Goal: Information Seeking & Learning: Compare options

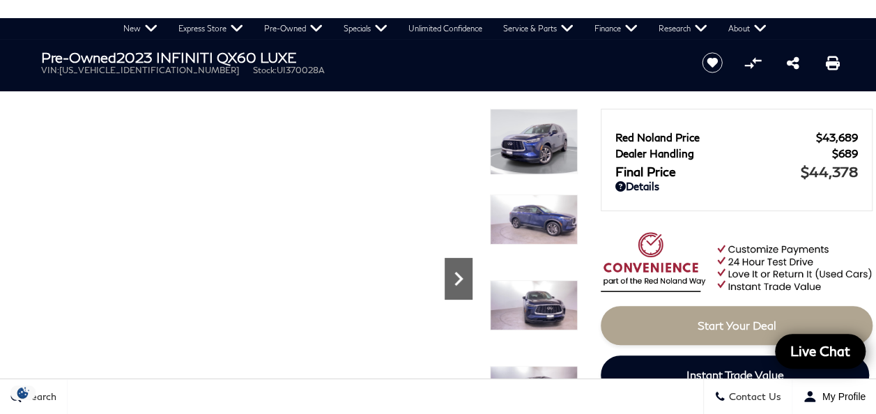
click at [460, 282] on icon "Next" at bounding box center [459, 279] width 28 height 28
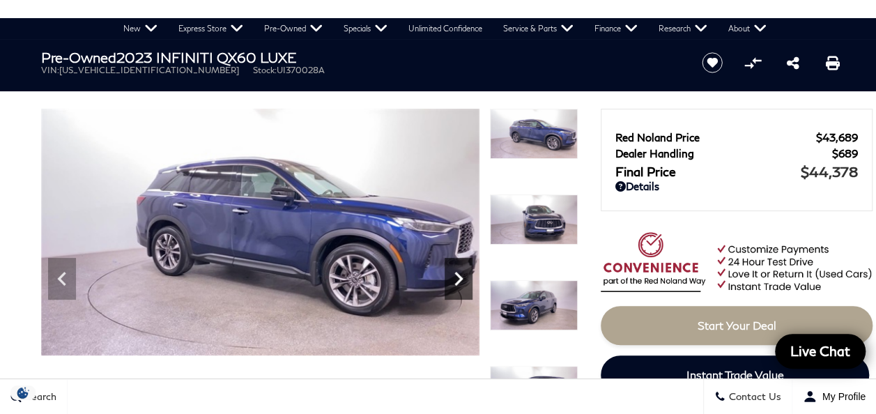
click at [460, 282] on icon "Next" at bounding box center [459, 279] width 28 height 28
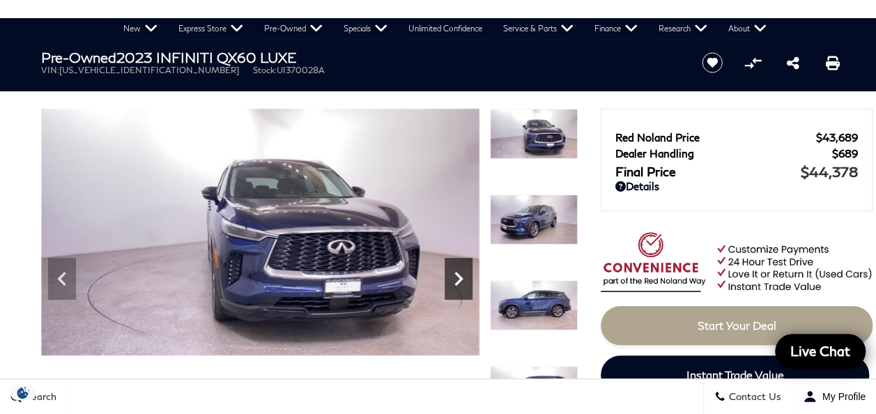
click at [461, 282] on icon "Next" at bounding box center [459, 279] width 28 height 28
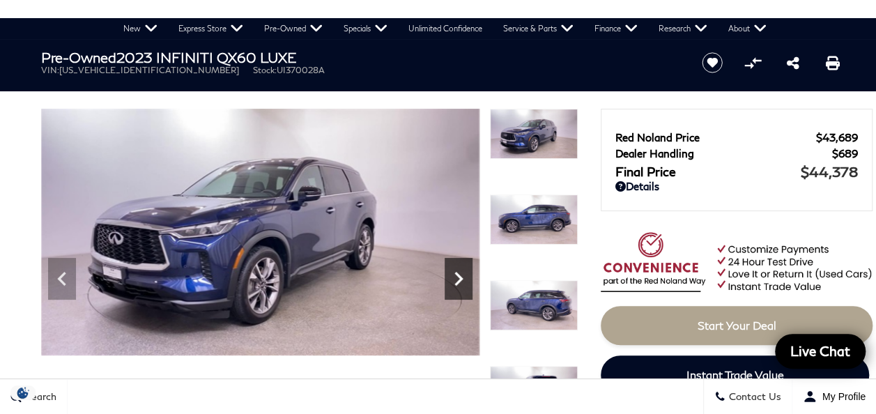
click at [461, 282] on icon "Next" at bounding box center [459, 279] width 28 height 28
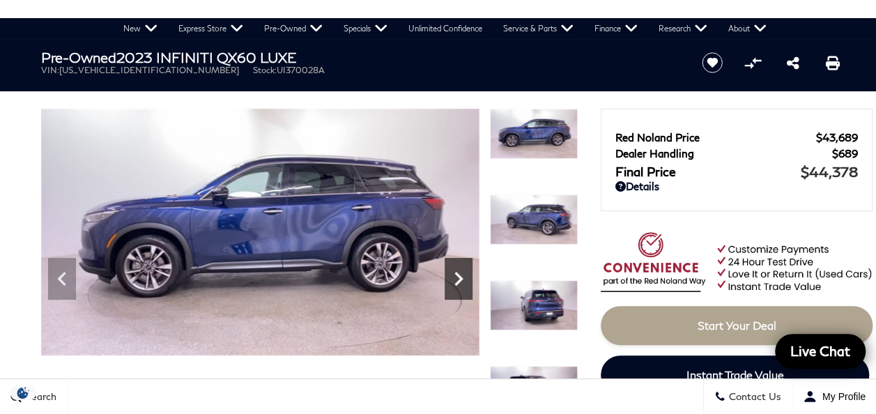
click at [461, 282] on icon "Next" at bounding box center [459, 279] width 28 height 28
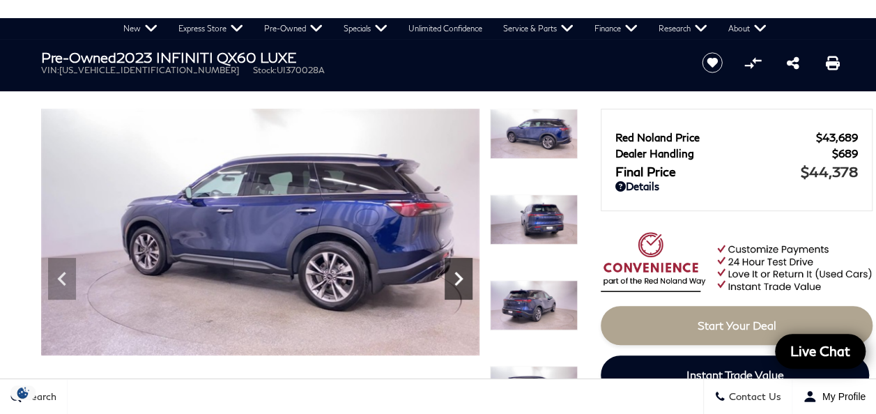
click at [461, 282] on icon "Next" at bounding box center [459, 279] width 28 height 28
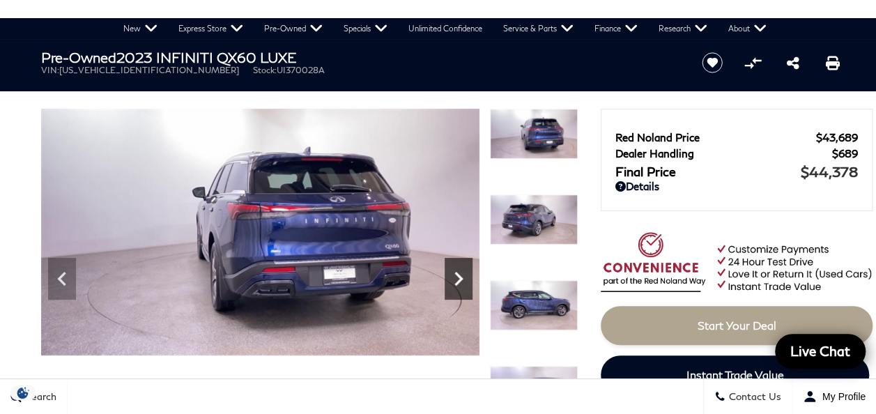
click at [461, 282] on icon "Next" at bounding box center [459, 279] width 28 height 28
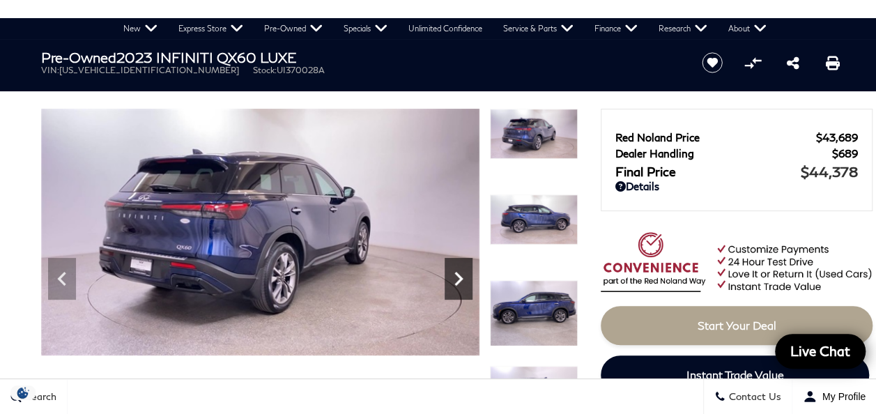
click at [461, 282] on icon "Next" at bounding box center [459, 279] width 28 height 28
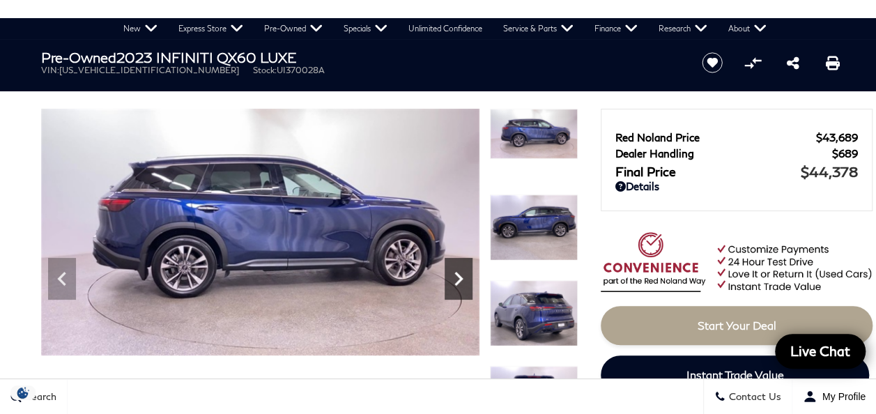
click at [461, 282] on icon "Next" at bounding box center [459, 279] width 28 height 28
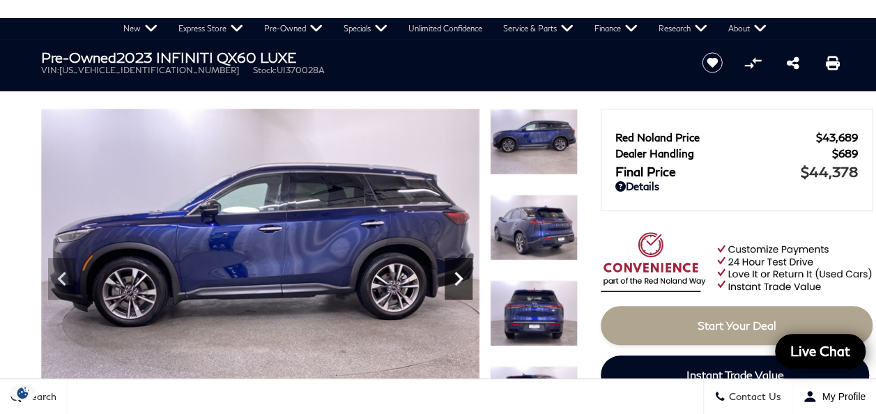
click at [461, 282] on icon "Next" at bounding box center [459, 279] width 28 height 28
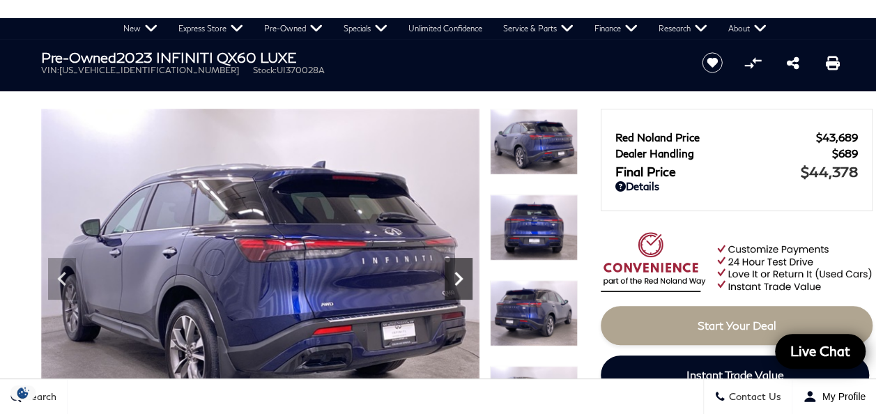
click at [461, 282] on icon "Next" at bounding box center [459, 279] width 28 height 28
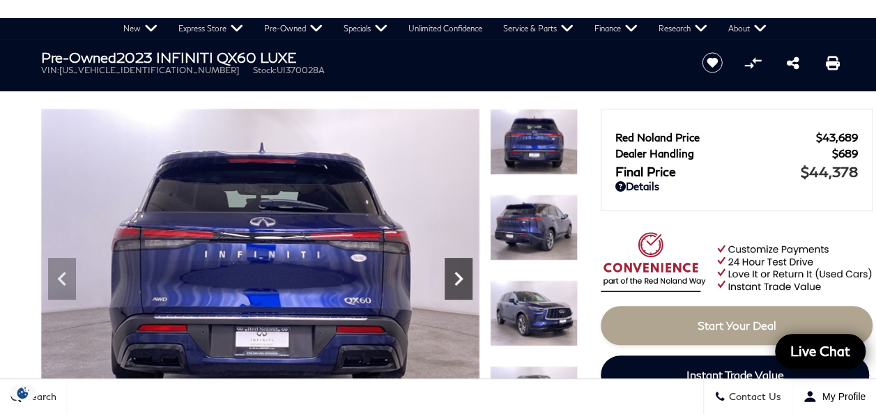
click at [461, 282] on icon "Next" at bounding box center [459, 279] width 28 height 28
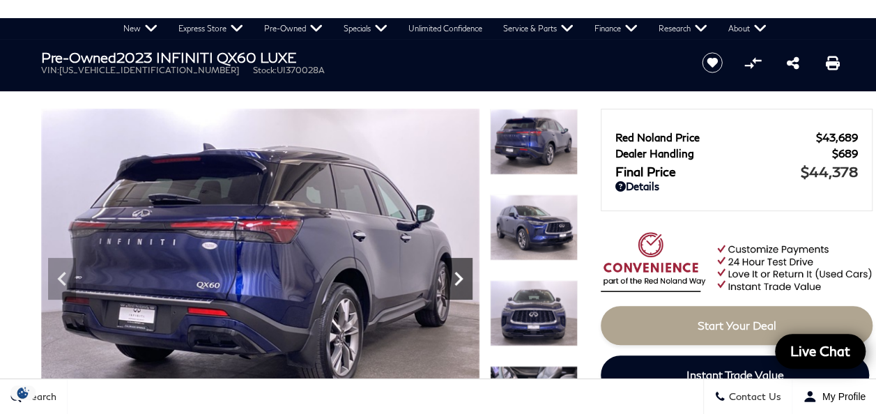
click at [461, 282] on icon "Next" at bounding box center [459, 279] width 28 height 28
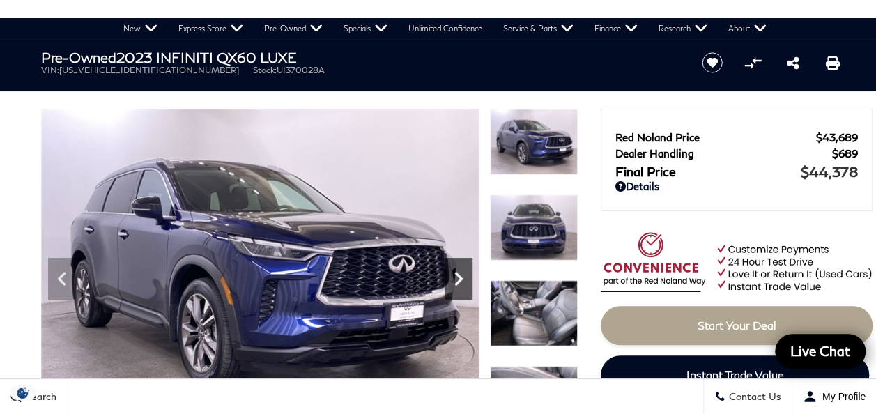
click at [461, 282] on icon "Next" at bounding box center [459, 279] width 28 height 28
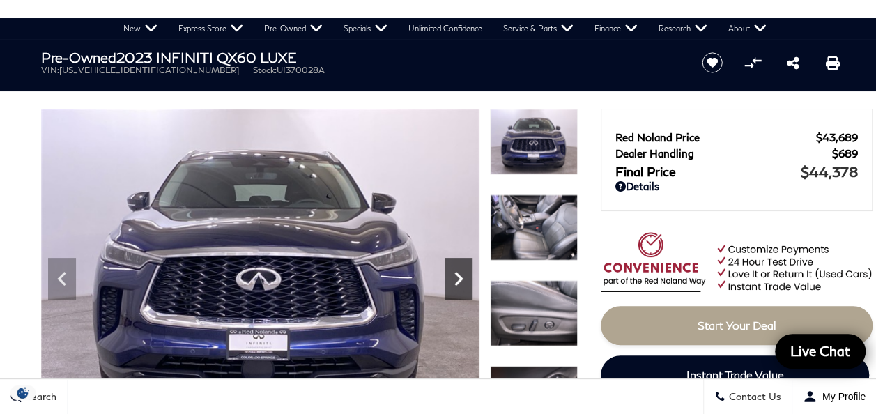
click at [461, 282] on icon "Next" at bounding box center [459, 279] width 28 height 28
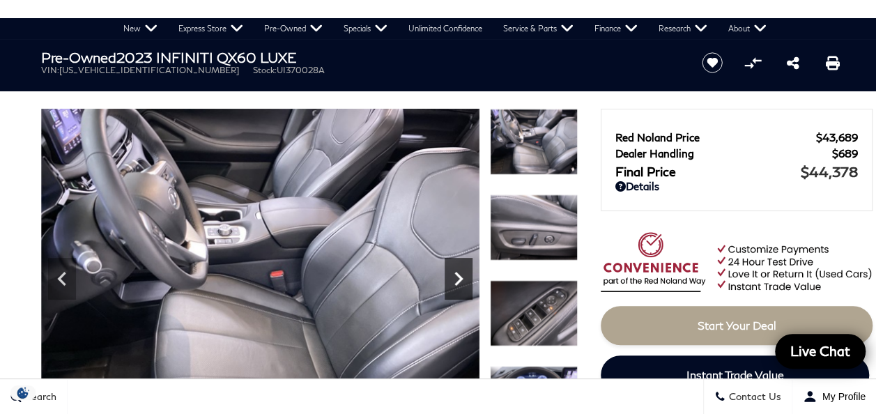
click at [461, 282] on icon "Next" at bounding box center [459, 279] width 28 height 28
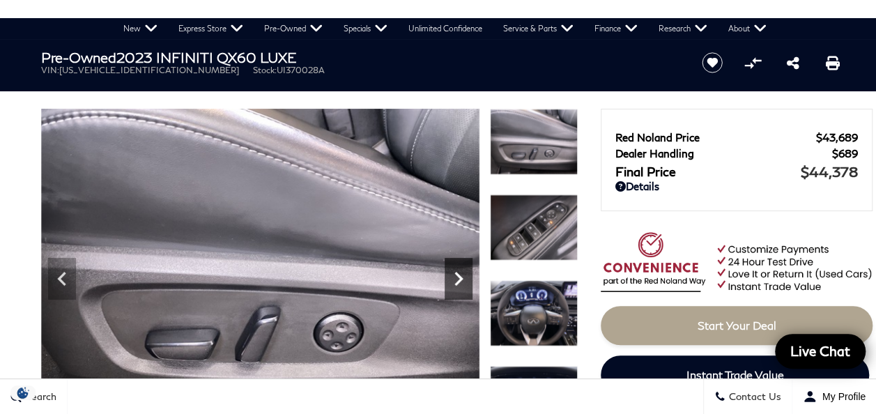
click at [461, 282] on icon "Next" at bounding box center [459, 279] width 28 height 28
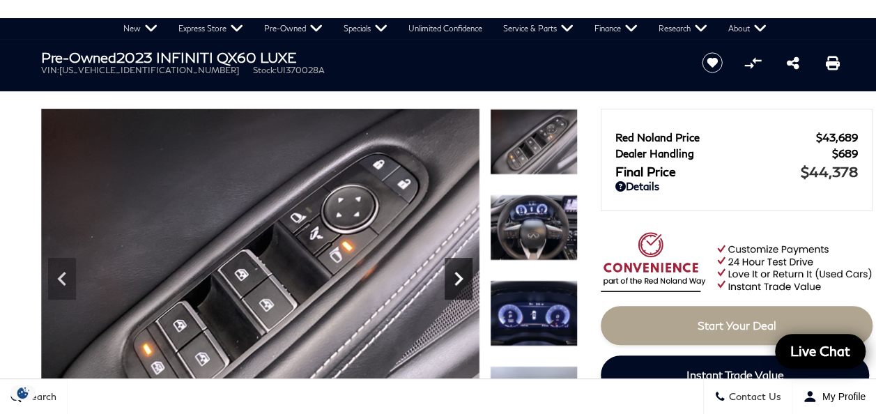
click at [461, 282] on icon "Next" at bounding box center [459, 279] width 28 height 28
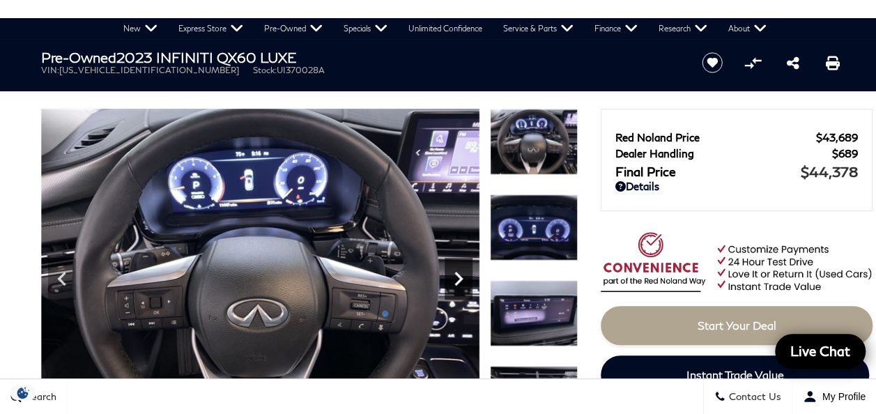
click at [461, 282] on icon "Next" at bounding box center [459, 279] width 28 height 28
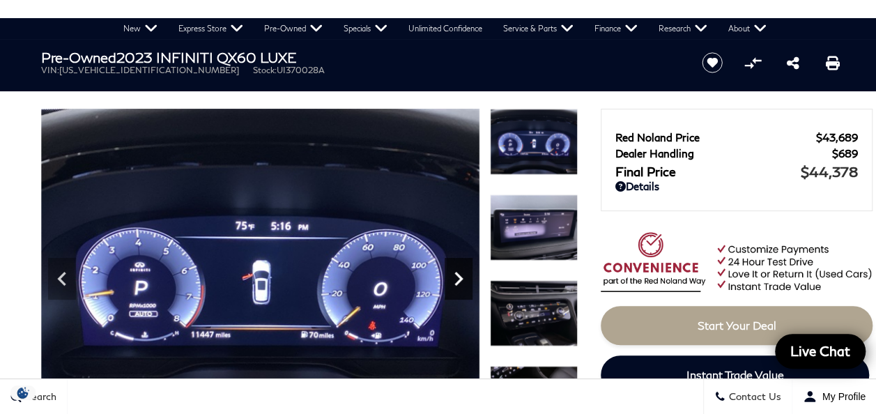
click at [461, 282] on icon "Next" at bounding box center [459, 279] width 28 height 28
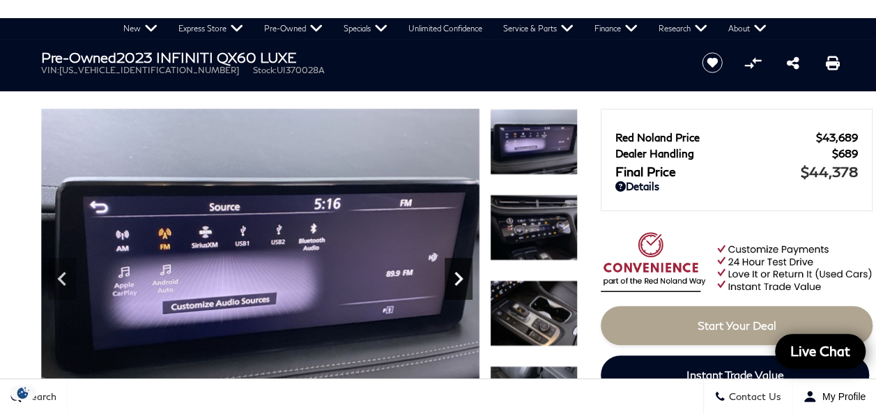
click at [461, 282] on icon "Next" at bounding box center [459, 279] width 28 height 28
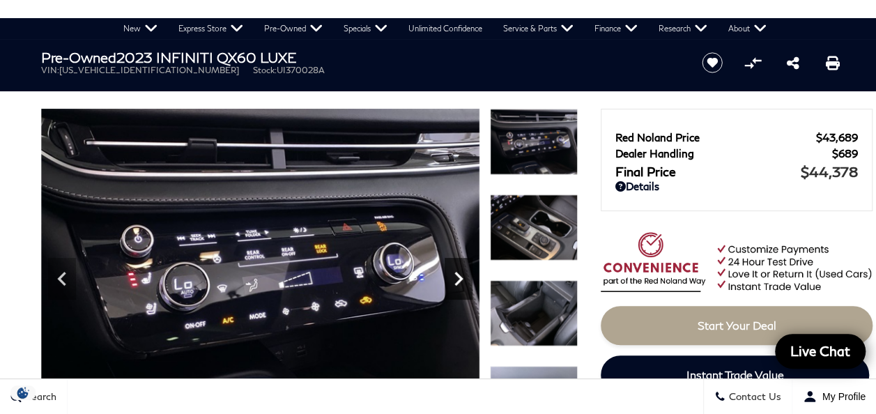
click at [461, 282] on icon "Next" at bounding box center [459, 279] width 28 height 28
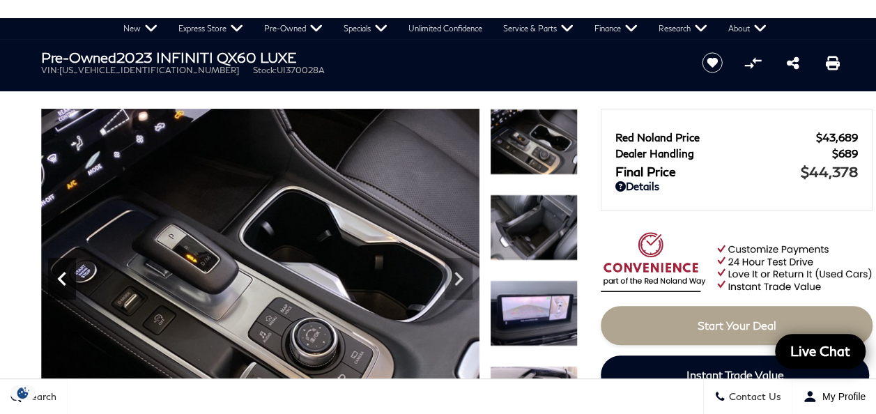
click at [61, 283] on icon "Previous" at bounding box center [61, 279] width 8 height 14
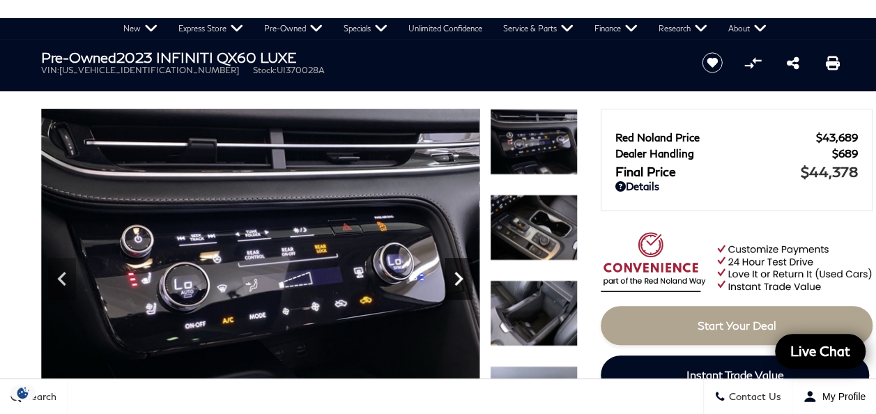
click at [453, 280] on icon "Next" at bounding box center [459, 279] width 28 height 28
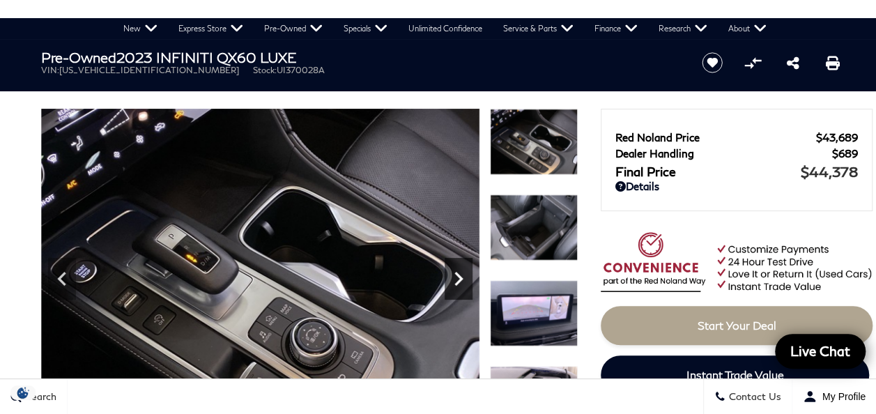
click at [453, 280] on icon "Next" at bounding box center [459, 279] width 28 height 28
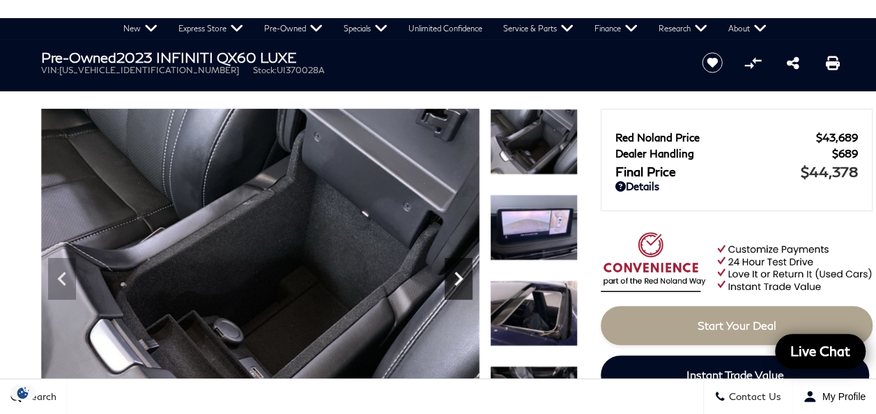
click at [453, 280] on icon "Next" at bounding box center [459, 279] width 28 height 28
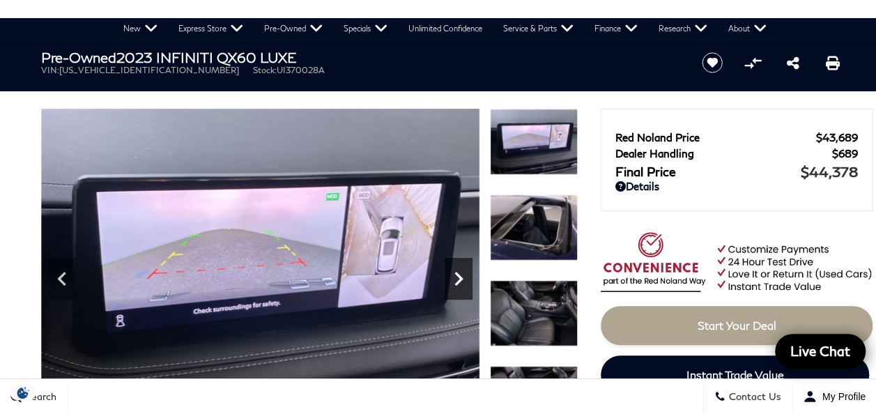
click at [452, 279] on icon "Next" at bounding box center [459, 279] width 28 height 28
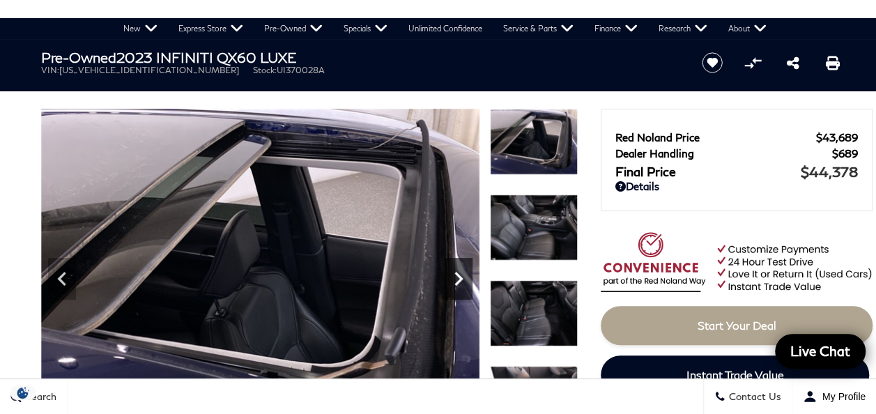
click at [452, 279] on icon "Next" at bounding box center [459, 279] width 28 height 28
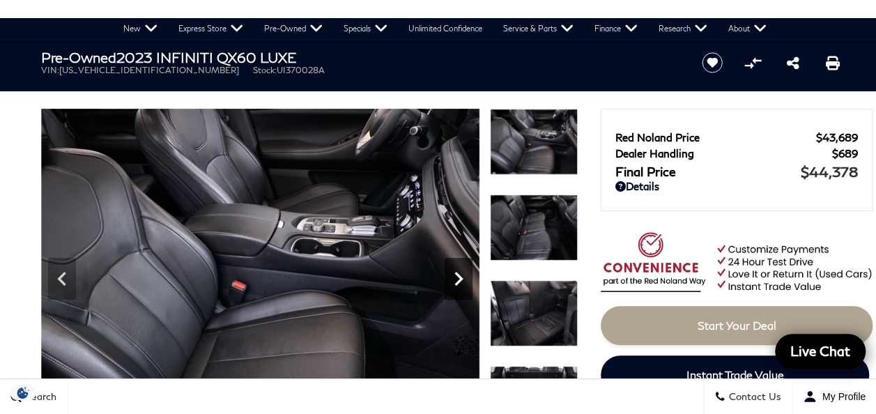
click at [452, 279] on icon "Next" at bounding box center [459, 279] width 28 height 28
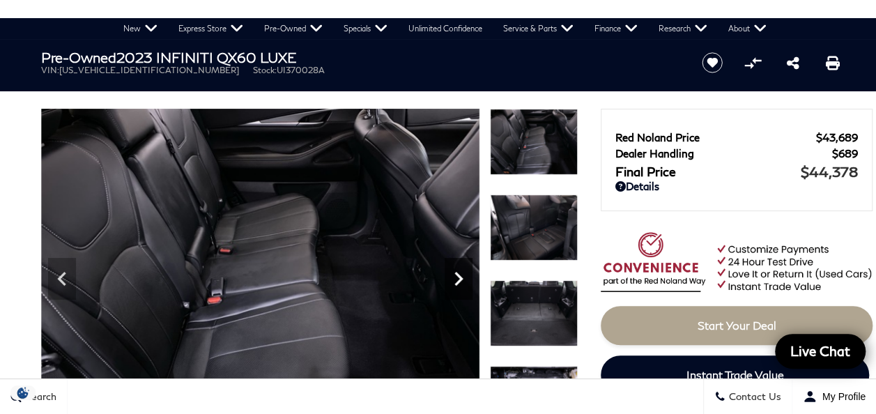
click at [452, 279] on icon "Next" at bounding box center [459, 279] width 28 height 28
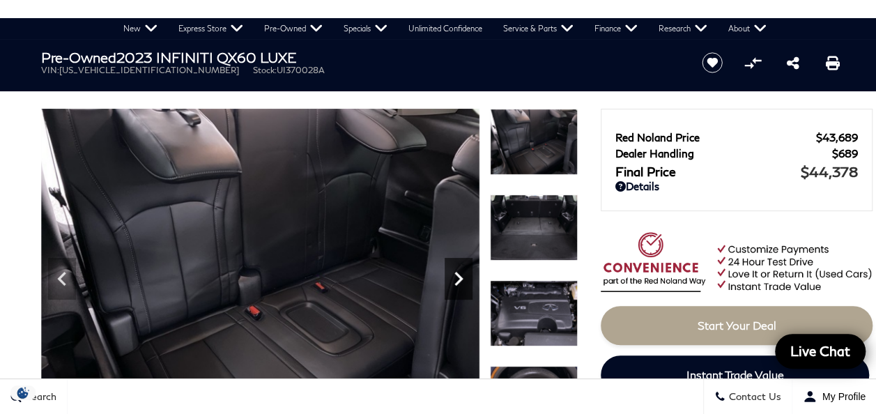
click at [452, 279] on icon "Next" at bounding box center [459, 279] width 28 height 28
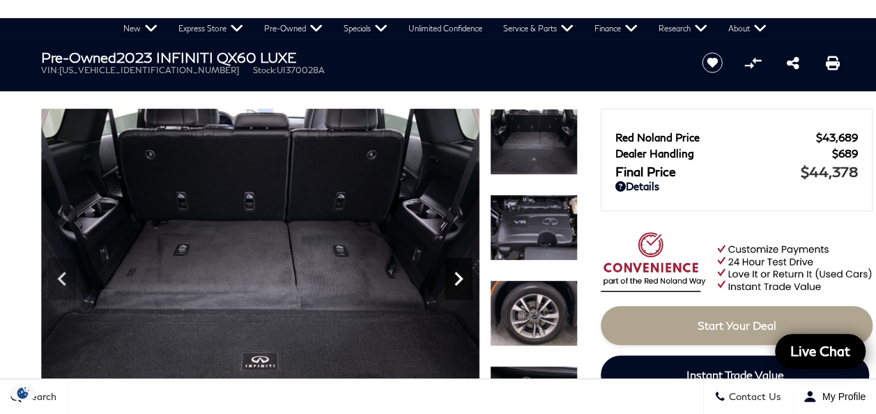
click at [452, 279] on icon "Next" at bounding box center [459, 279] width 28 height 28
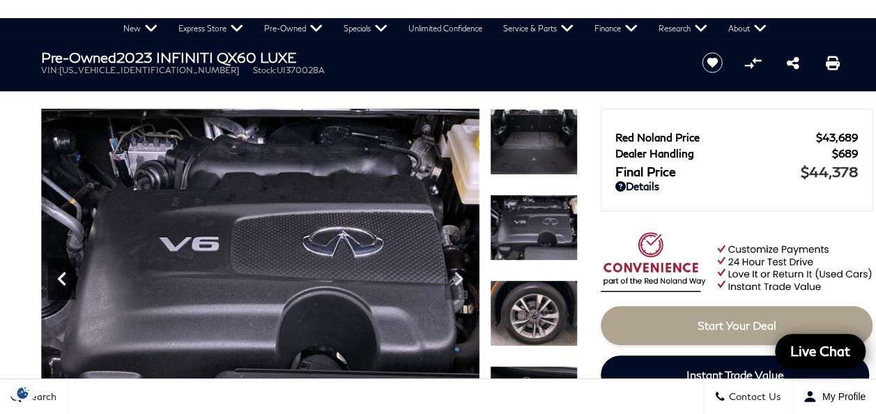
click at [56, 277] on icon "Previous" at bounding box center [62, 279] width 28 height 28
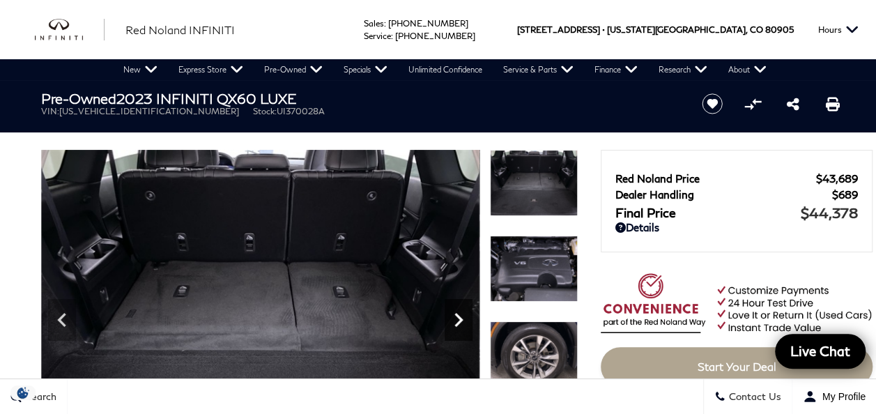
click at [456, 321] on icon "Next" at bounding box center [459, 320] width 28 height 28
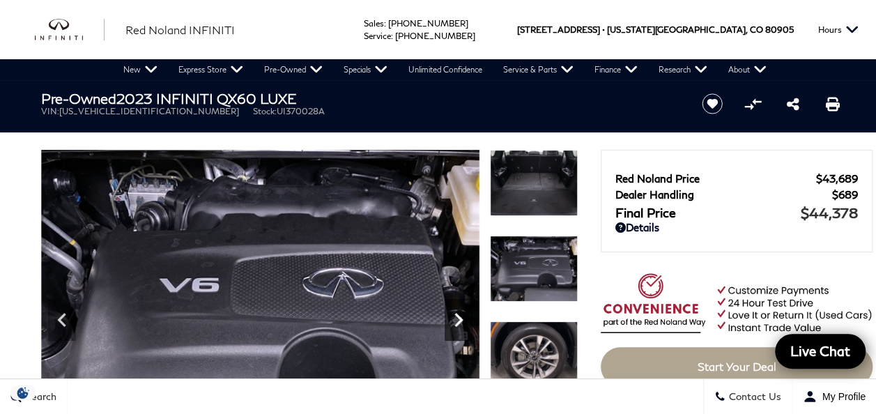
click at [456, 319] on icon "Next" at bounding box center [459, 320] width 28 height 28
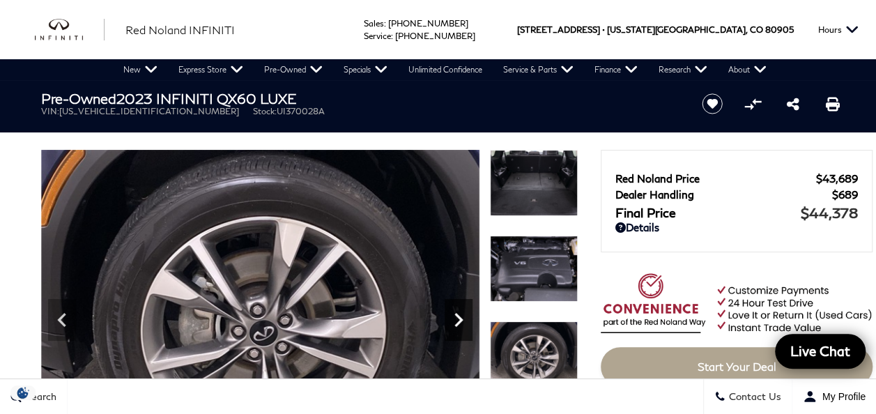
click at [456, 318] on icon "Next" at bounding box center [459, 320] width 28 height 28
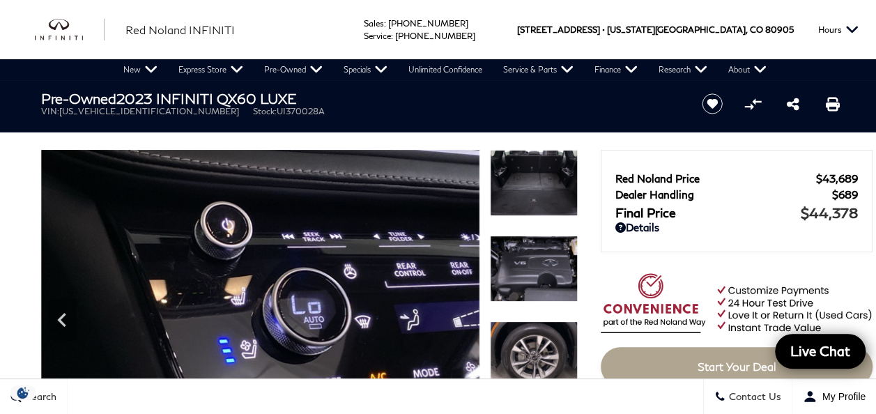
click at [454, 318] on img at bounding box center [260, 314] width 438 height 329
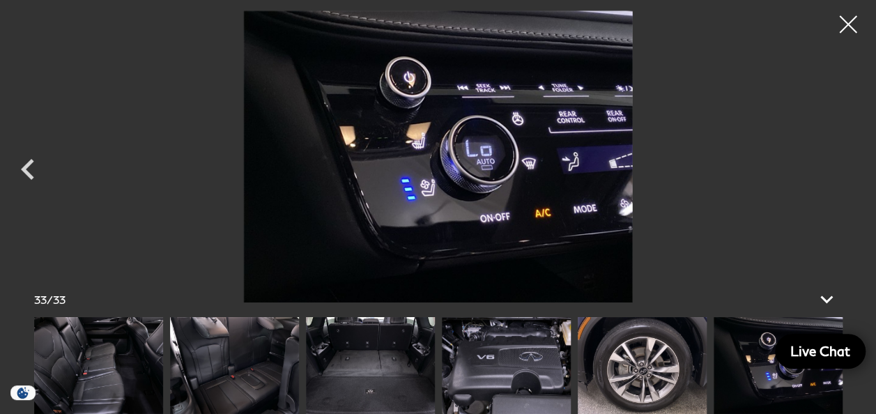
scroll to position [209, 0]
click at [842, 24] on div at bounding box center [848, 24] width 37 height 37
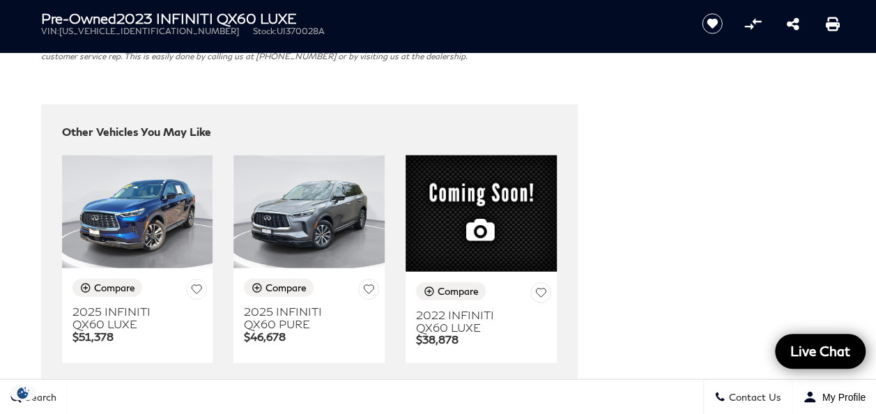
scroll to position [4182, 0]
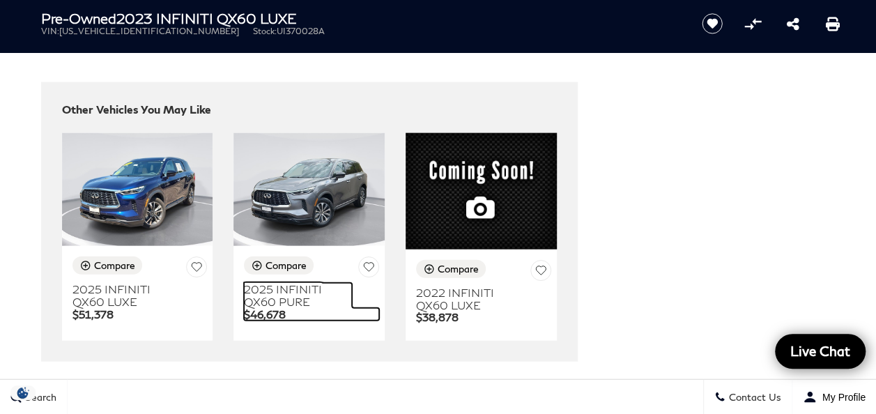
click at [281, 283] on h3 "2025 INFINITI QX60 PURE" at bounding box center [298, 295] width 108 height 24
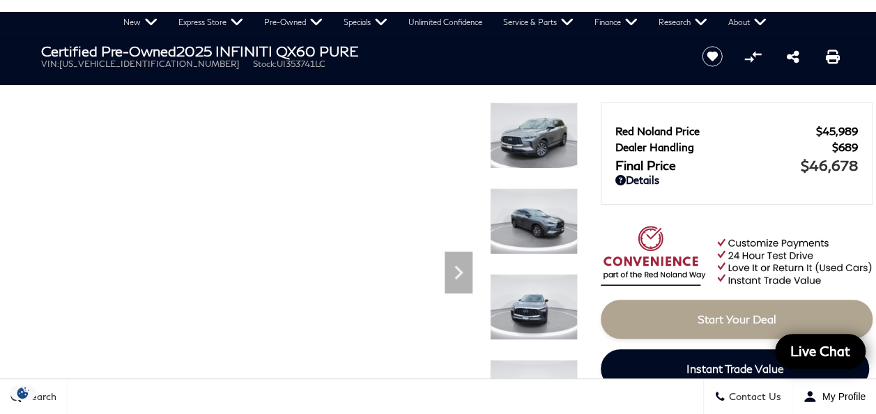
scroll to position [70, 0]
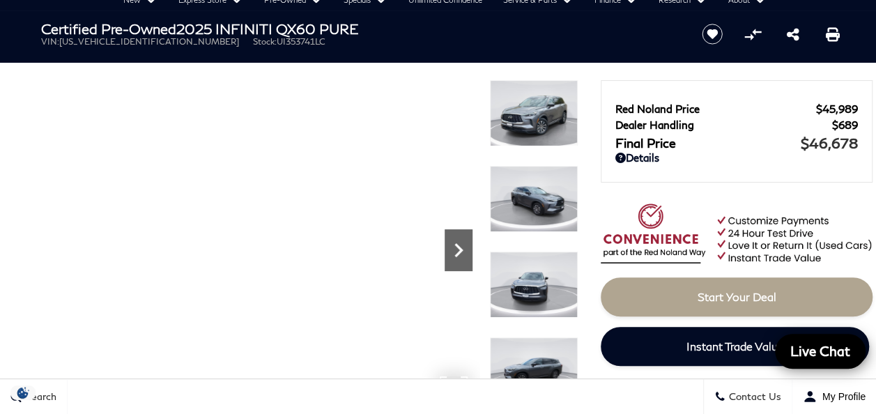
click at [454, 245] on icon "Next" at bounding box center [459, 250] width 28 height 28
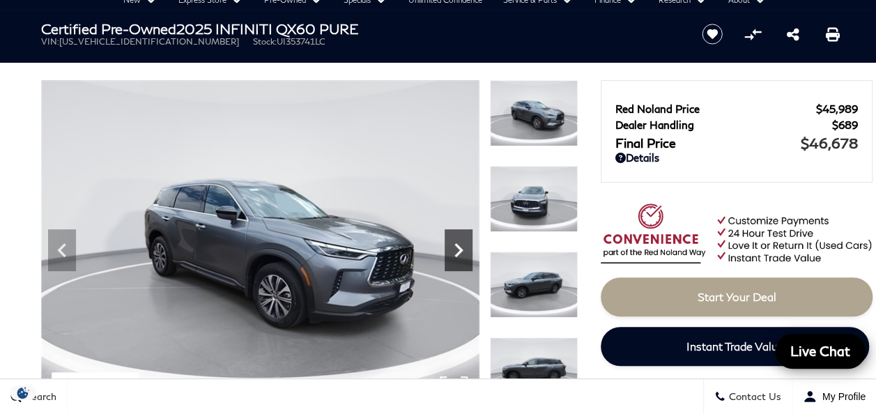
click at [454, 245] on icon "Next" at bounding box center [459, 250] width 28 height 28
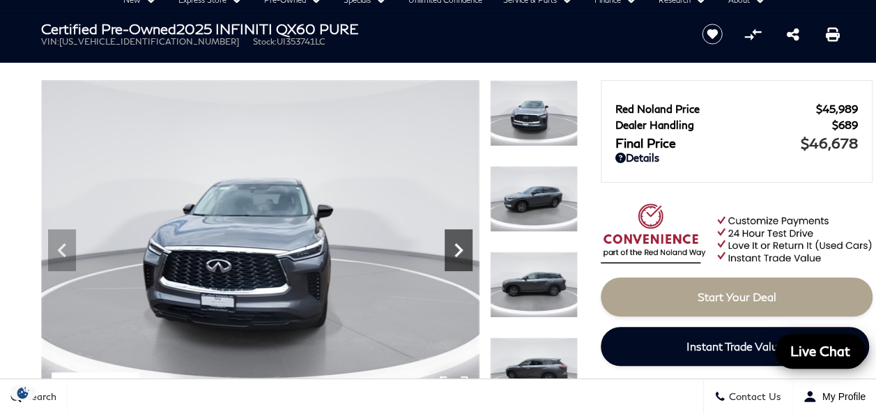
click at [454, 245] on icon "Next" at bounding box center [459, 250] width 28 height 28
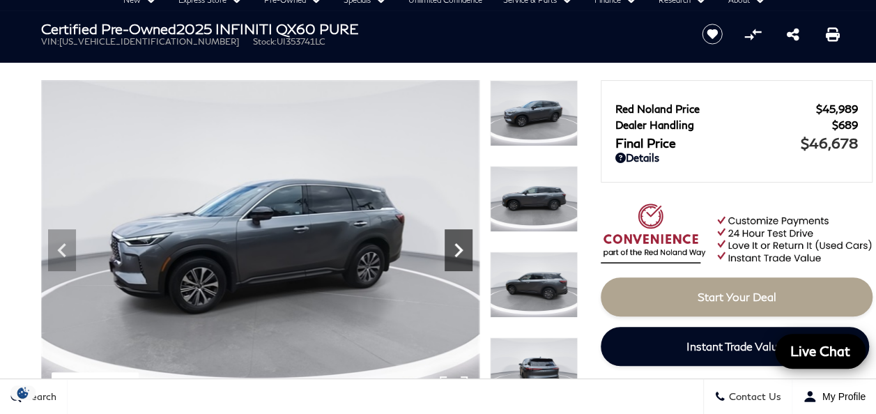
click at [454, 245] on icon "Next" at bounding box center [459, 250] width 28 height 28
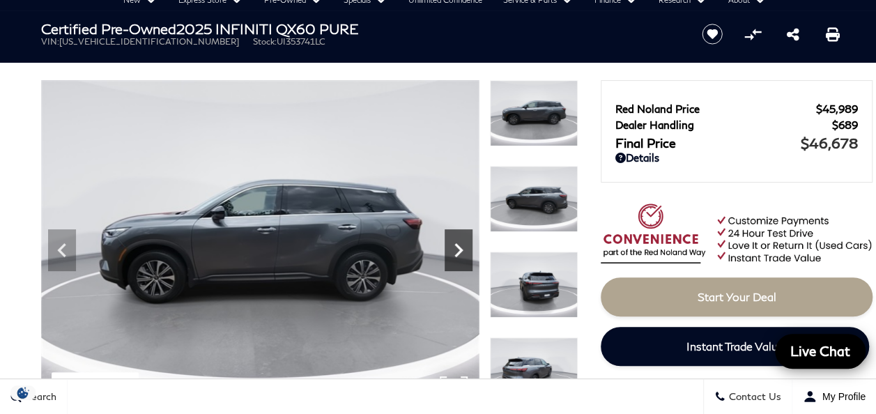
click at [454, 245] on icon "Next" at bounding box center [459, 250] width 28 height 28
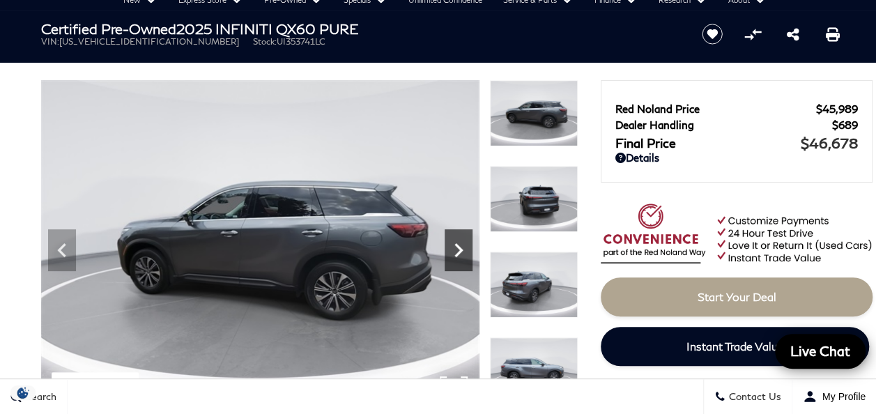
click at [454, 245] on icon "Next" at bounding box center [459, 250] width 28 height 28
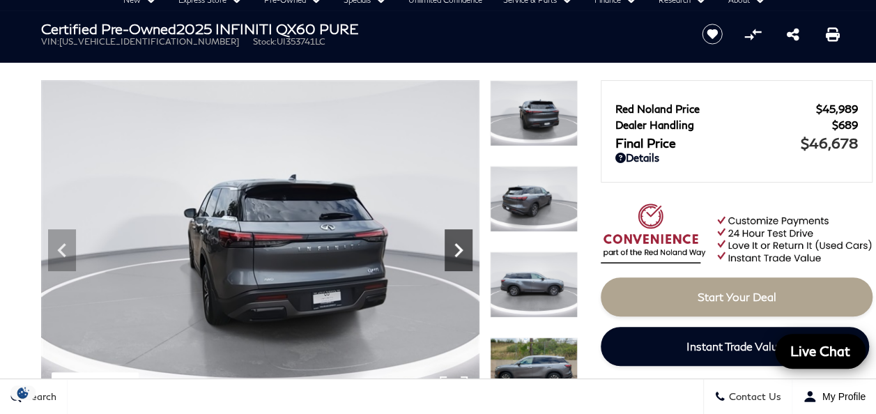
click at [454, 245] on icon "Next" at bounding box center [459, 250] width 28 height 28
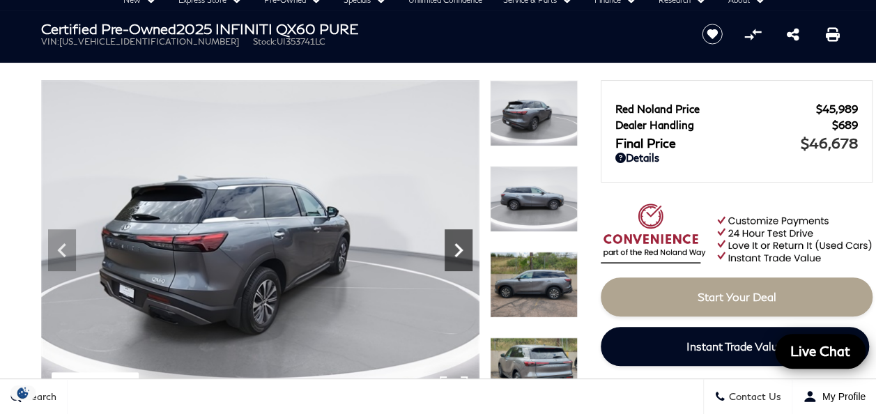
click at [455, 245] on icon "Next" at bounding box center [458, 250] width 8 height 14
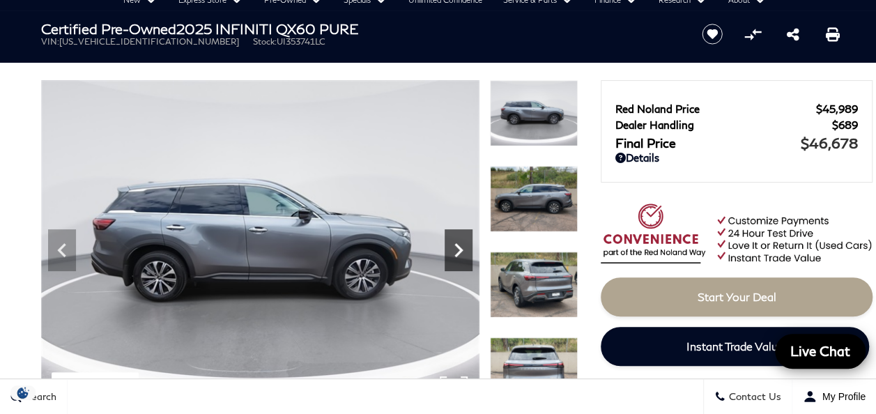
click at [455, 245] on icon "Next" at bounding box center [458, 250] width 8 height 14
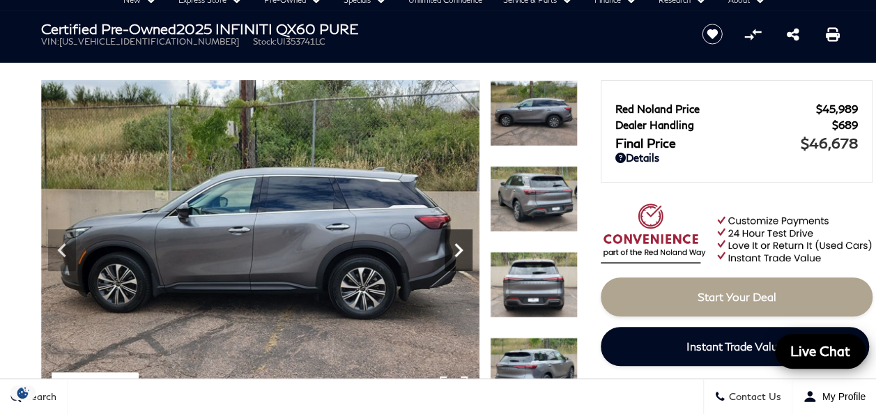
click at [455, 245] on icon "Next" at bounding box center [458, 250] width 8 height 14
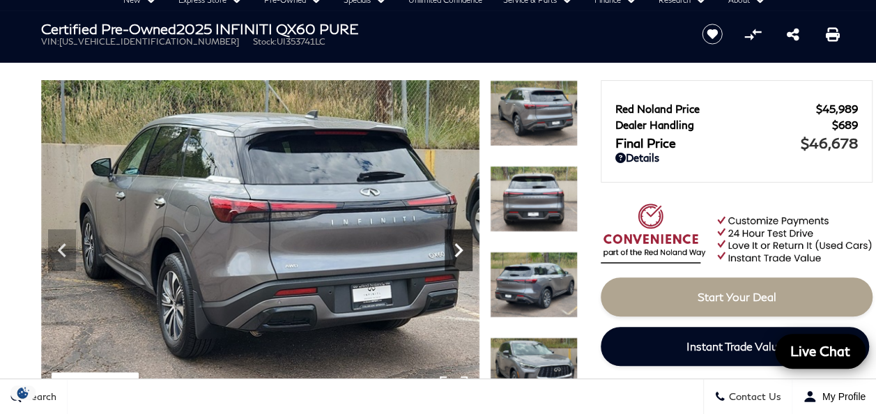
click at [455, 245] on icon "Next" at bounding box center [458, 250] width 8 height 14
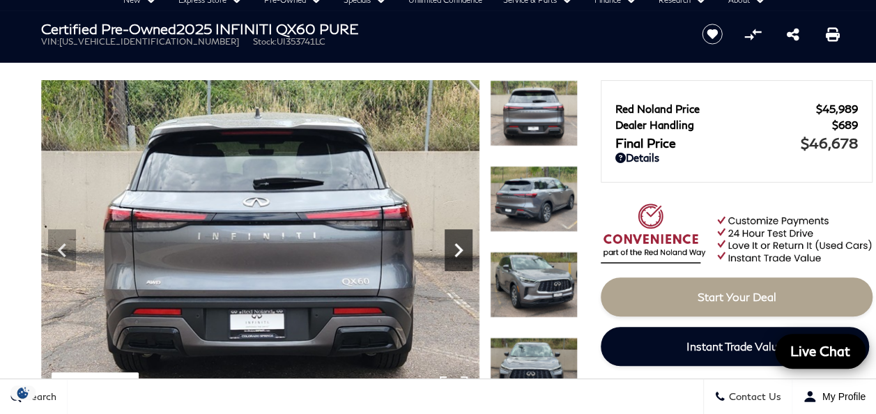
click at [455, 245] on icon "Next" at bounding box center [458, 250] width 8 height 14
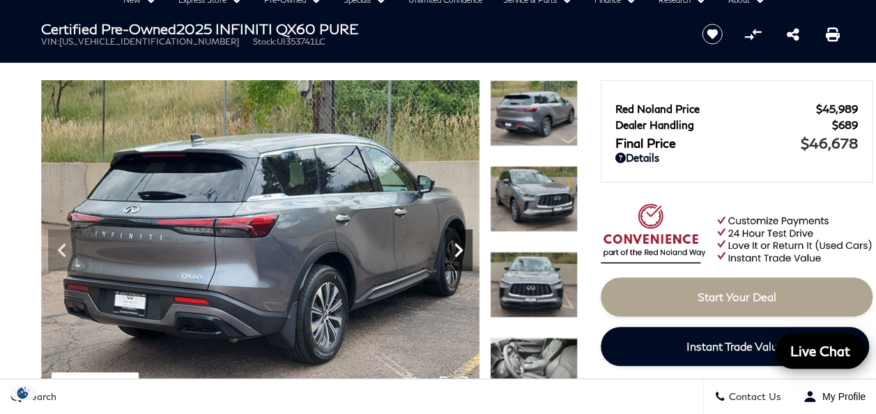
click at [455, 245] on icon "Next" at bounding box center [458, 250] width 8 height 14
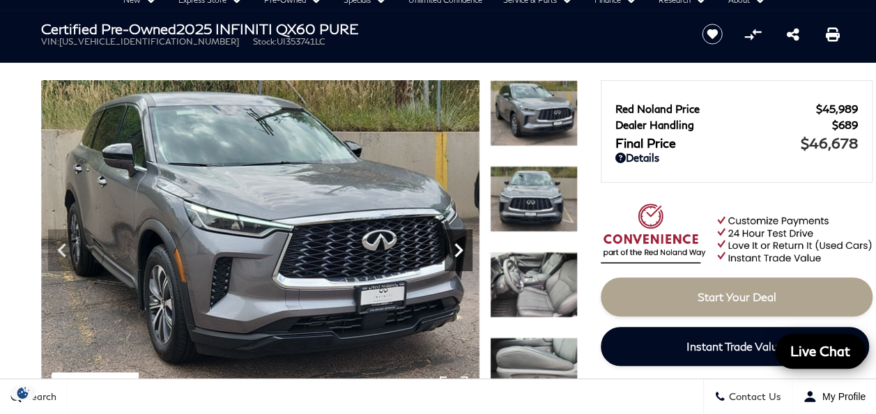
click at [455, 245] on icon "Next" at bounding box center [458, 250] width 8 height 14
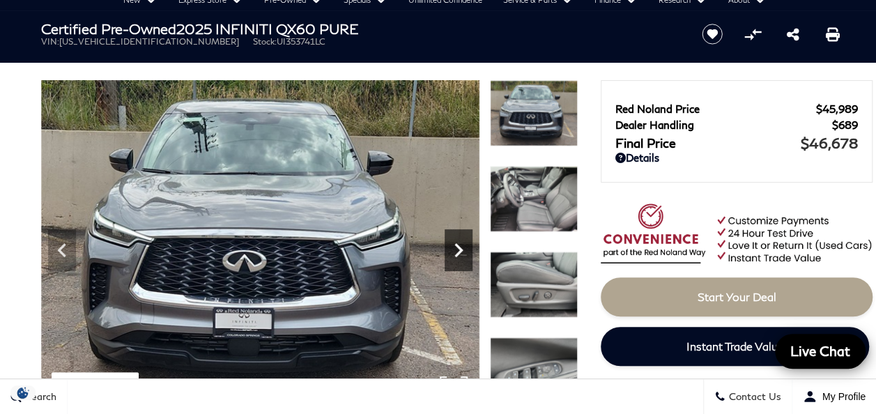
click at [455, 245] on icon "Next" at bounding box center [458, 250] width 8 height 14
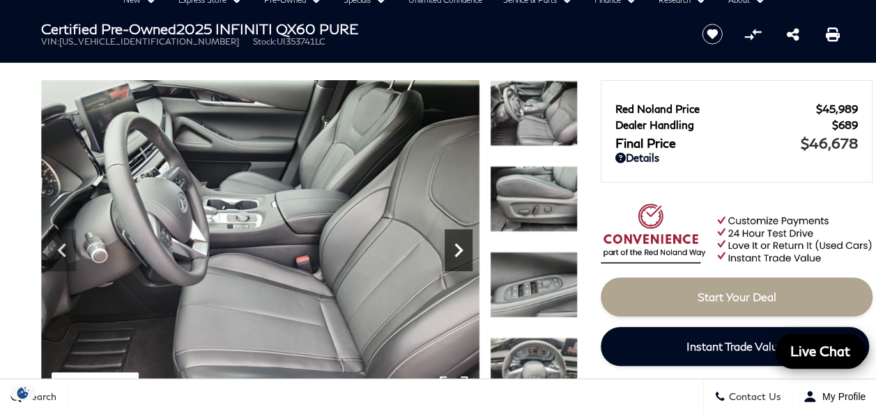
click at [455, 245] on icon "Next" at bounding box center [458, 250] width 8 height 14
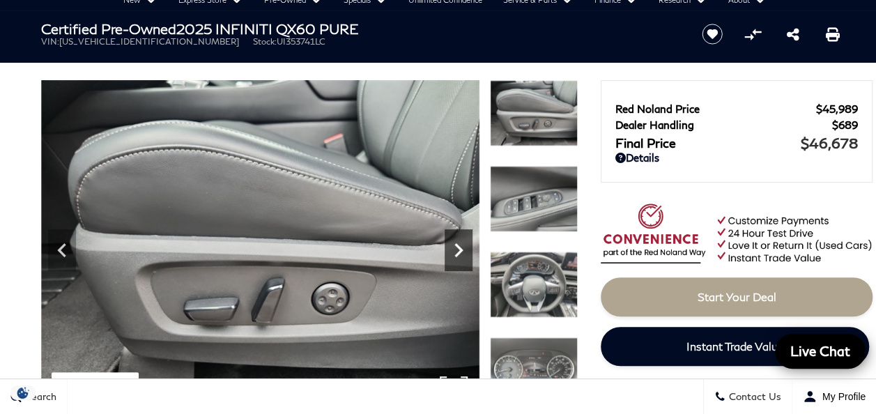
click at [455, 245] on icon "Next" at bounding box center [458, 250] width 8 height 14
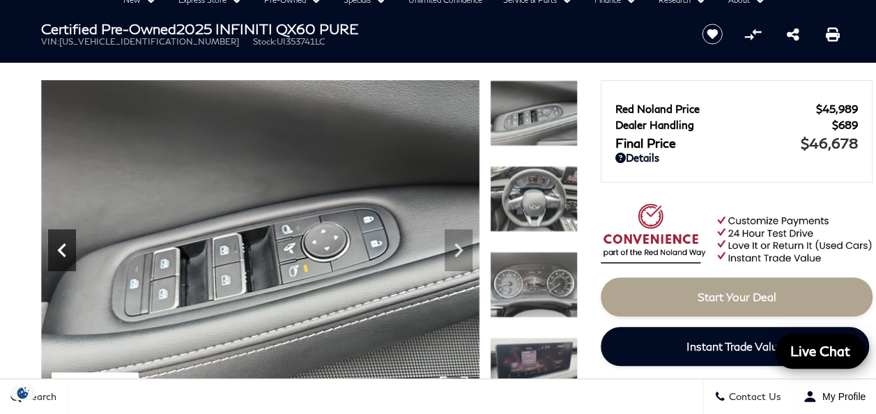
click at [67, 258] on icon "Previous" at bounding box center [62, 250] width 28 height 28
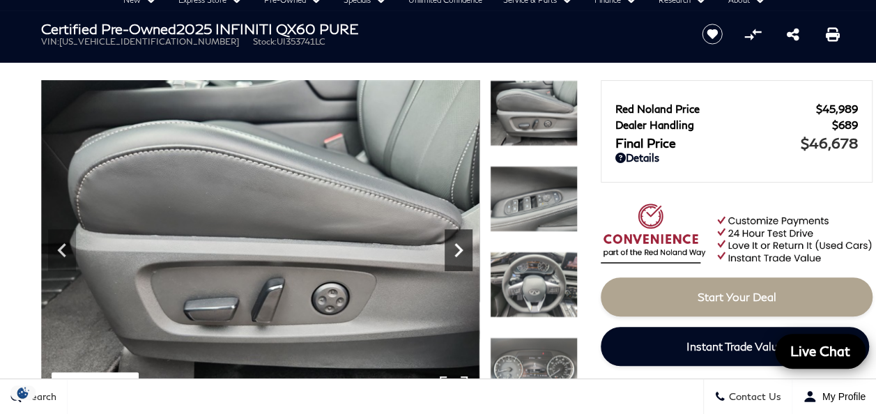
click at [461, 245] on icon "Next" at bounding box center [459, 250] width 28 height 28
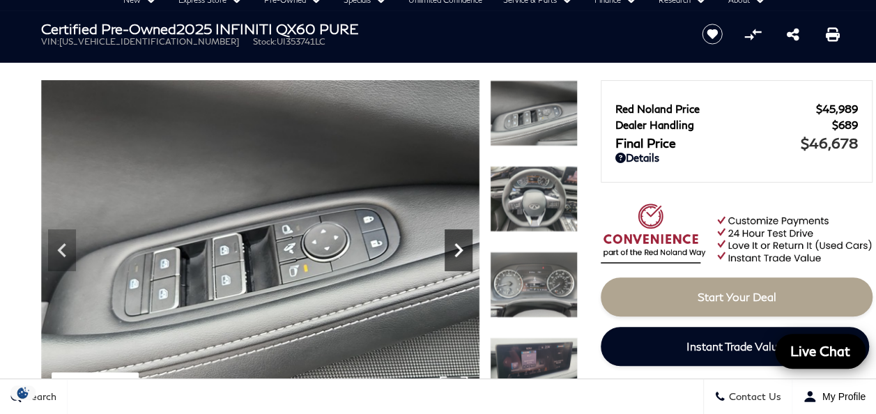
click at [456, 245] on icon "Next" at bounding box center [458, 250] width 8 height 14
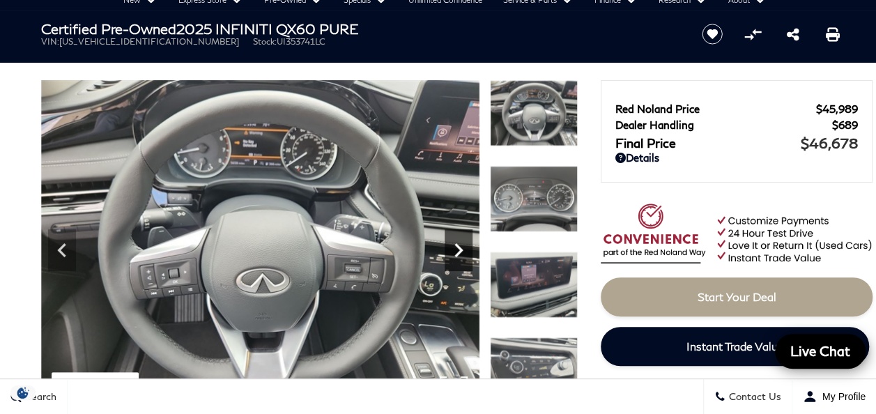
click at [452, 245] on icon "Next" at bounding box center [459, 250] width 28 height 28
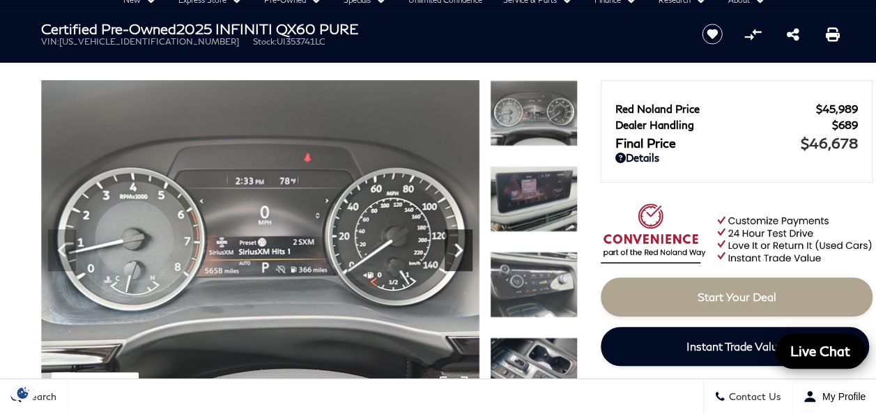
click at [452, 245] on icon "Next" at bounding box center [459, 250] width 28 height 28
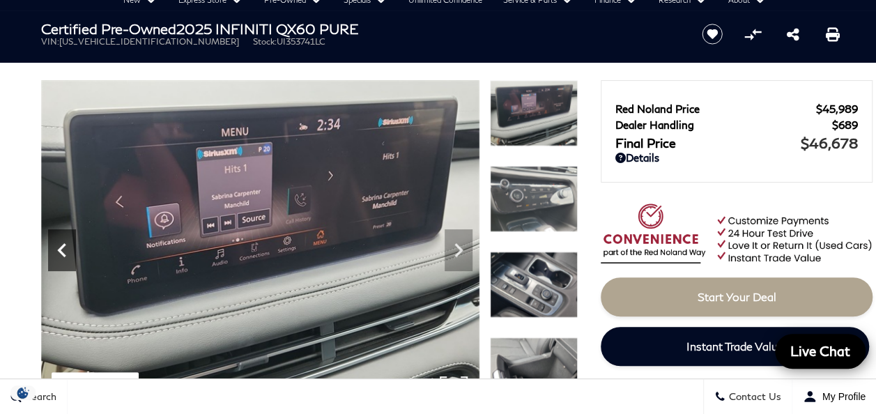
click at [53, 250] on icon "Previous" at bounding box center [62, 250] width 28 height 28
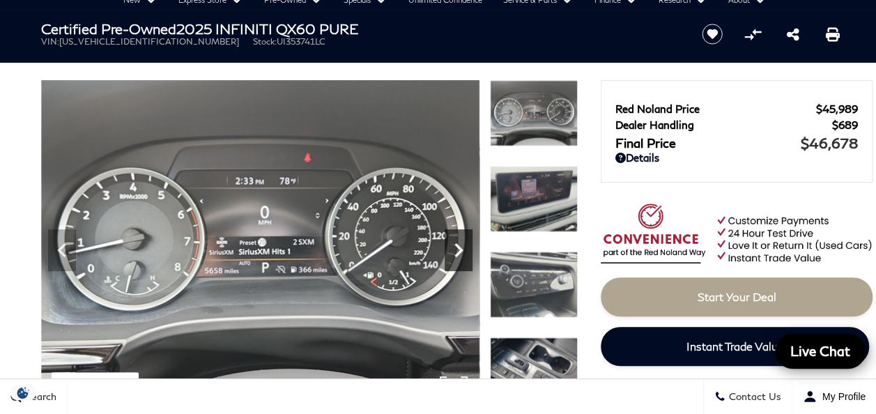
click at [459, 251] on icon "Next" at bounding box center [459, 250] width 28 height 28
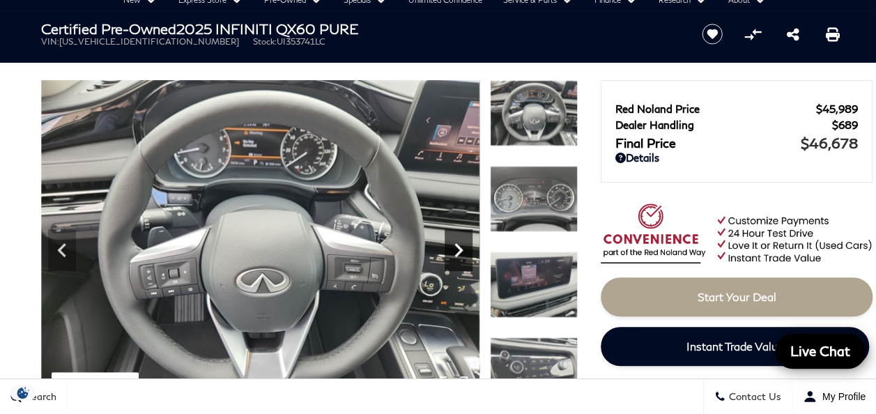
click at [460, 251] on icon "Next" at bounding box center [458, 250] width 8 height 14
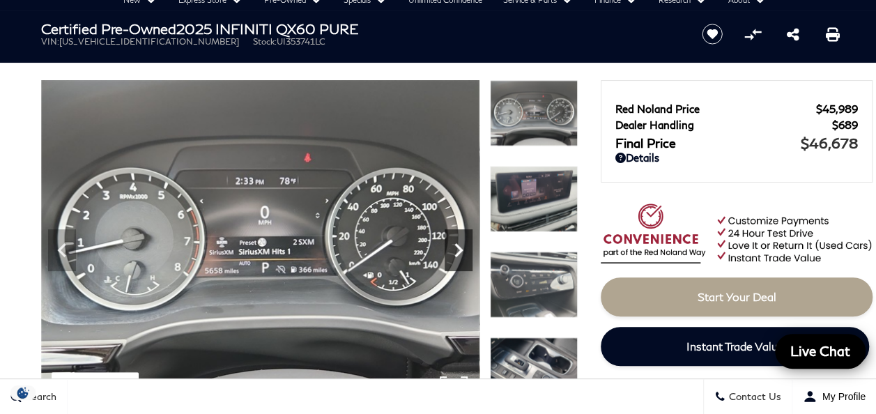
click at [460, 251] on icon "Next" at bounding box center [458, 250] width 8 height 14
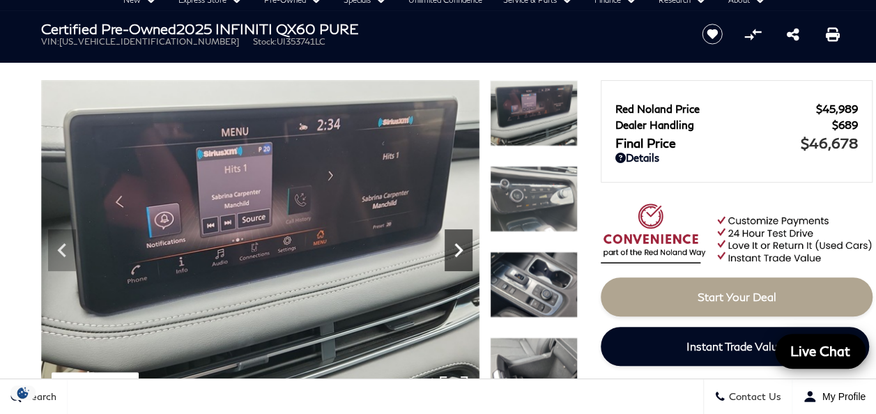
click at [460, 251] on icon "Next" at bounding box center [458, 250] width 8 height 14
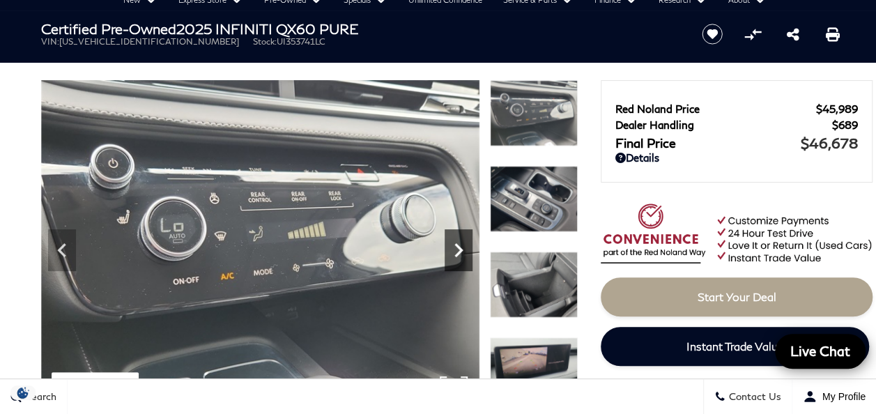
click at [460, 251] on icon "Next" at bounding box center [458, 250] width 8 height 14
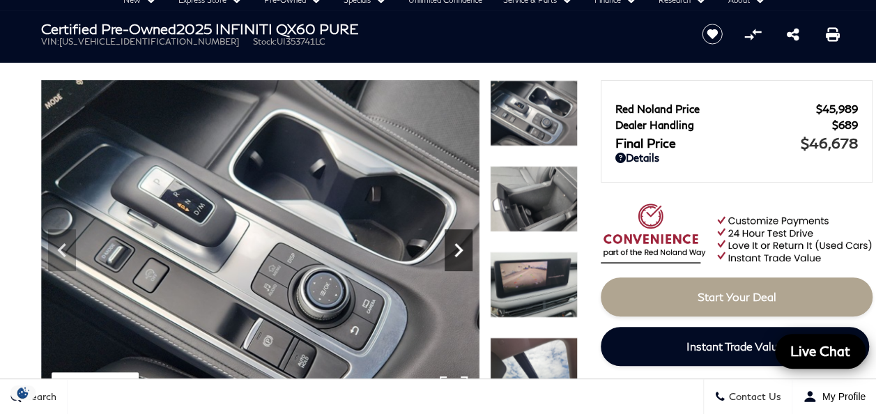
click at [460, 251] on icon "Next" at bounding box center [458, 250] width 8 height 14
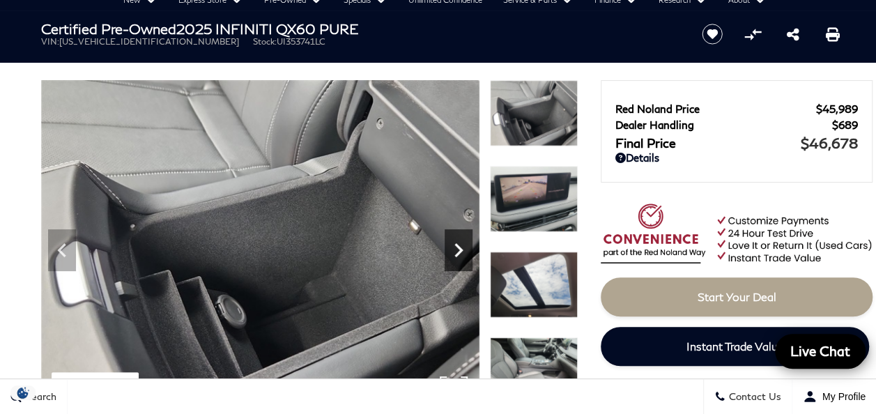
click at [460, 251] on icon "Next" at bounding box center [458, 250] width 8 height 14
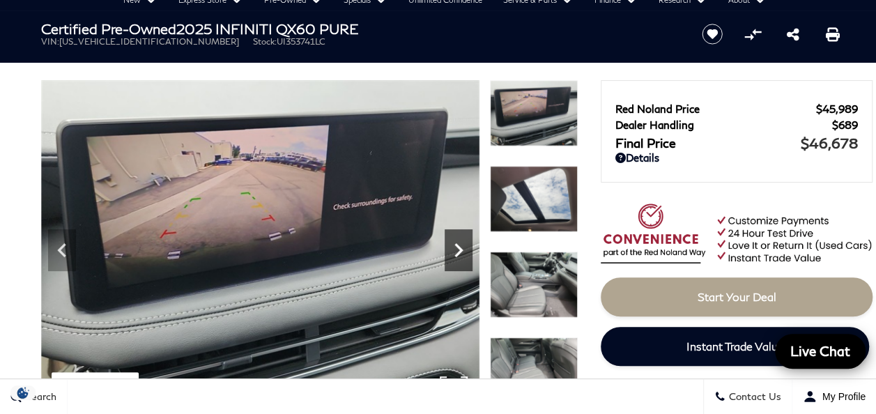
click at [460, 251] on icon "Next" at bounding box center [458, 250] width 8 height 14
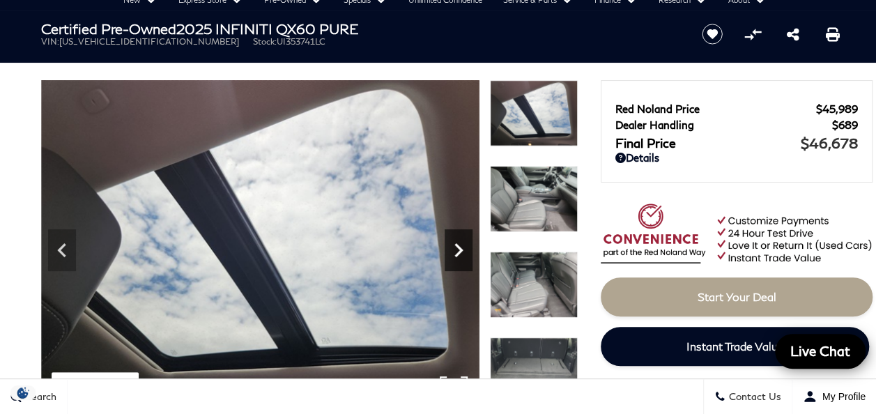
click at [460, 251] on icon "Next" at bounding box center [458, 250] width 8 height 14
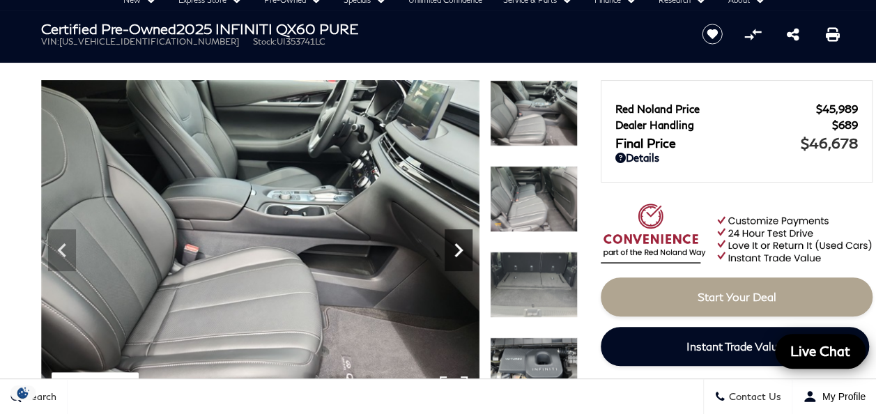
click at [460, 251] on icon "Next" at bounding box center [458, 250] width 8 height 14
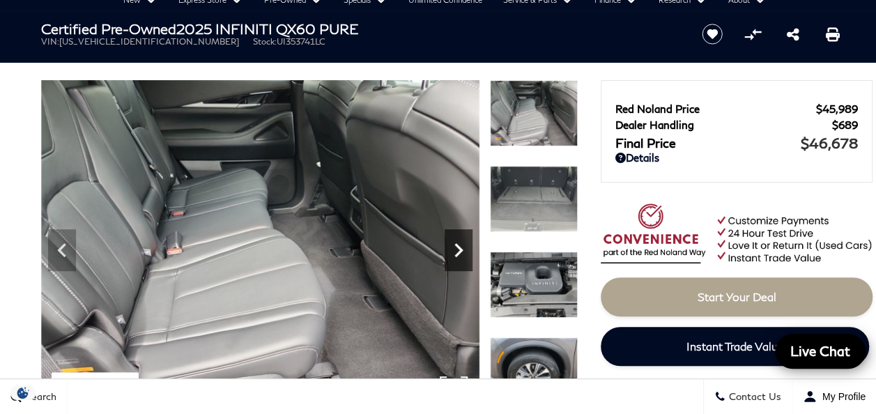
click at [460, 251] on icon "Next" at bounding box center [458, 250] width 8 height 14
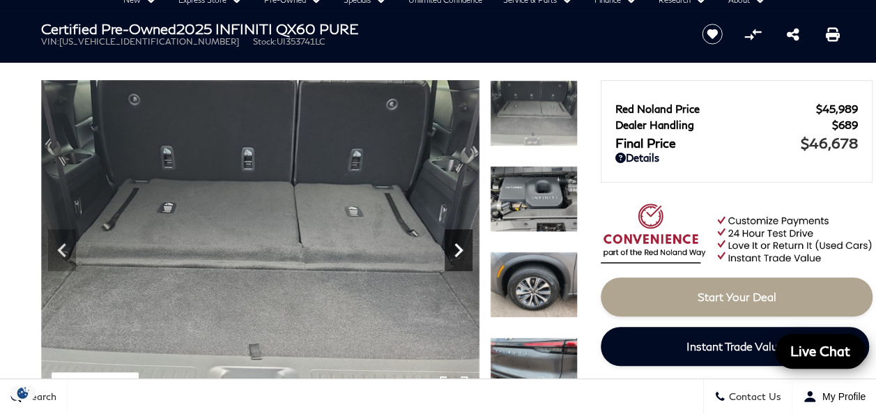
click at [460, 251] on icon "Next" at bounding box center [458, 250] width 8 height 14
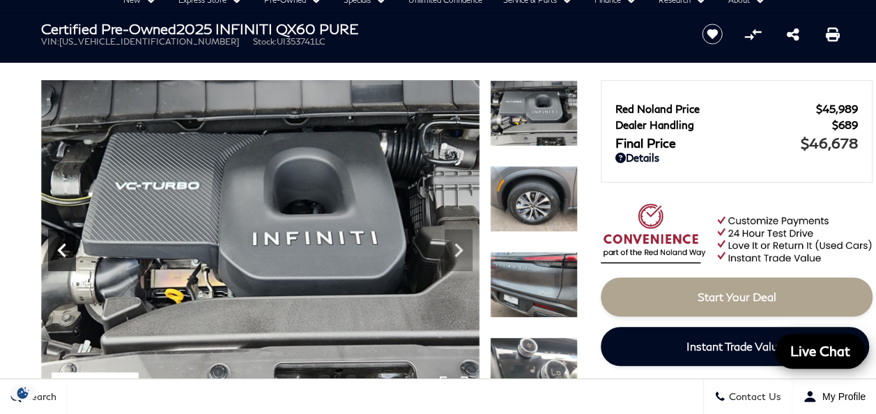
click at [63, 257] on icon "Previous" at bounding box center [62, 250] width 28 height 28
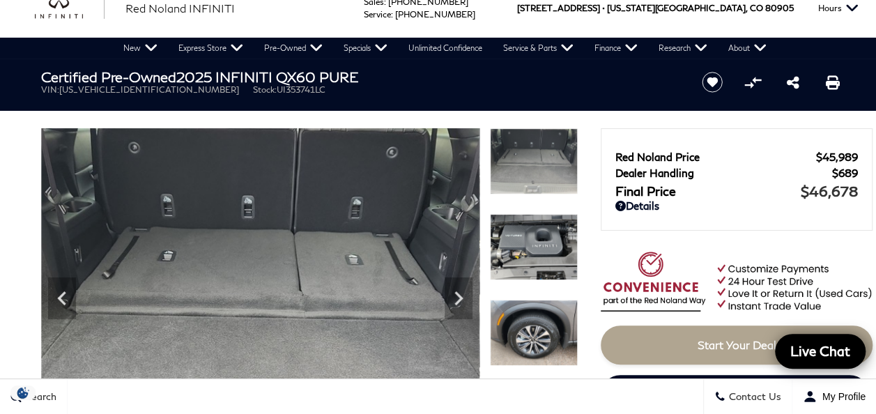
scroll to position [0, 0]
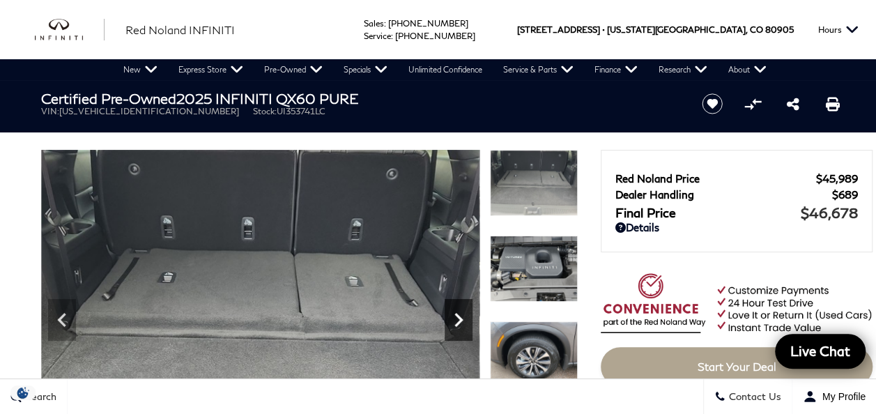
click at [457, 323] on icon "Next" at bounding box center [458, 320] width 8 height 14
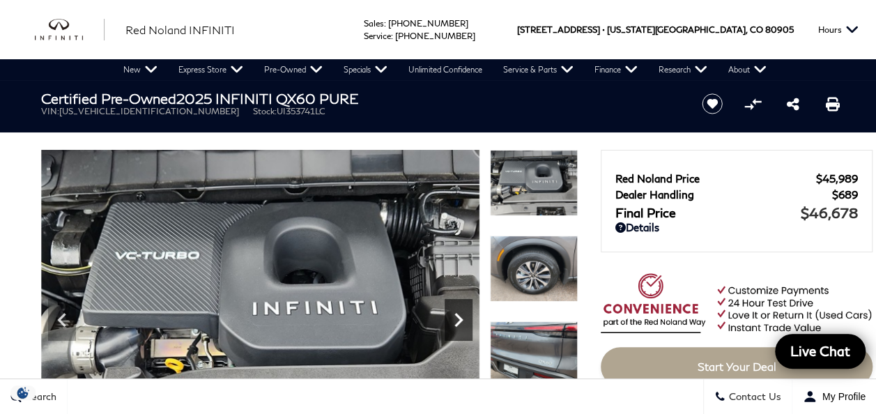
click at [457, 323] on icon "Next" at bounding box center [458, 320] width 8 height 14
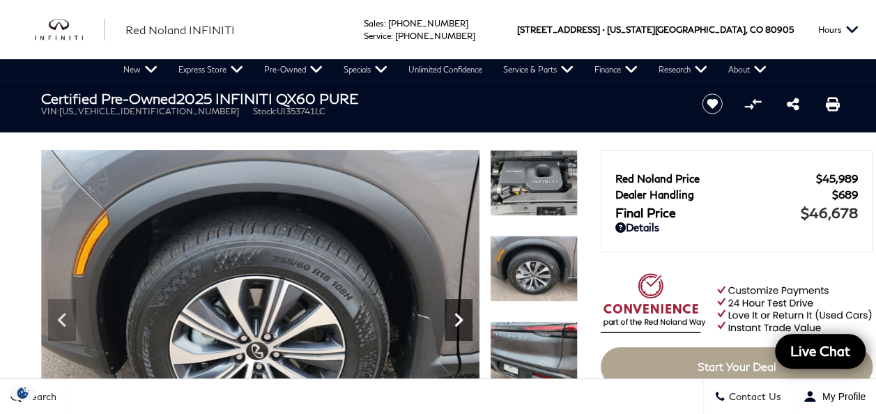
click at [461, 319] on icon "Next" at bounding box center [458, 320] width 8 height 14
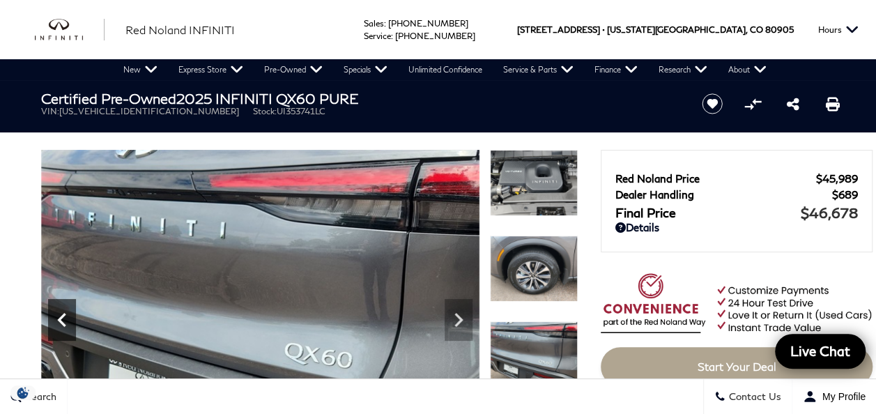
click at [57, 319] on icon "Previous" at bounding box center [61, 320] width 8 height 14
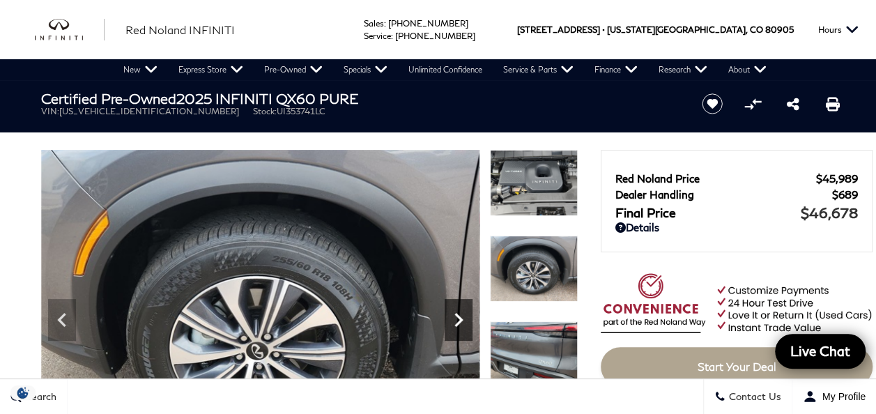
click at [456, 321] on icon "Next" at bounding box center [459, 320] width 28 height 28
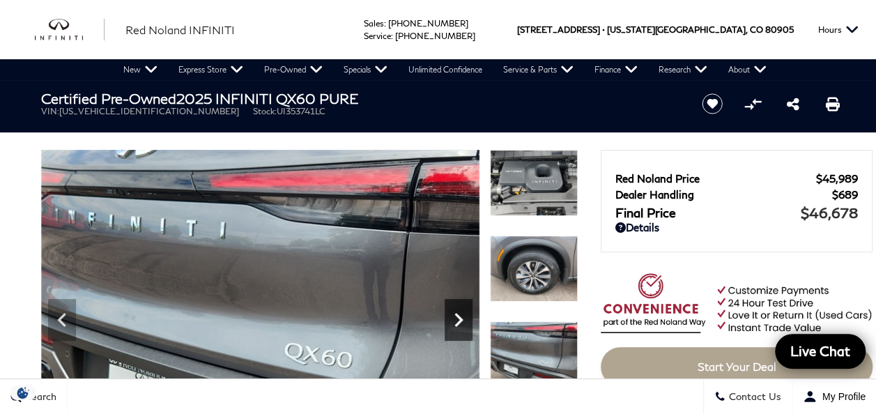
click at [456, 321] on icon "Next" at bounding box center [459, 320] width 28 height 28
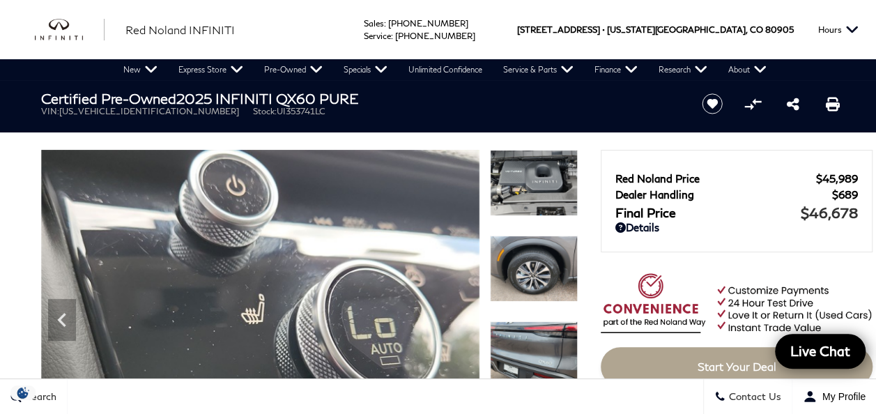
click at [457, 321] on img at bounding box center [260, 314] width 438 height 329
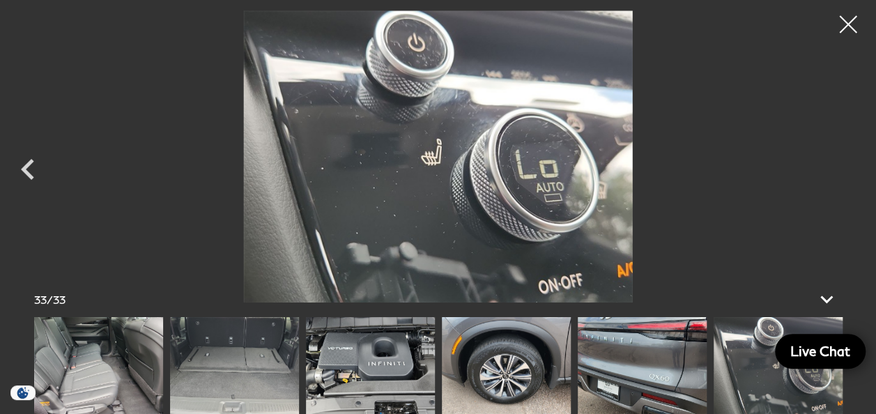
scroll to position [139, 0]
click at [852, 26] on div at bounding box center [848, 24] width 37 height 37
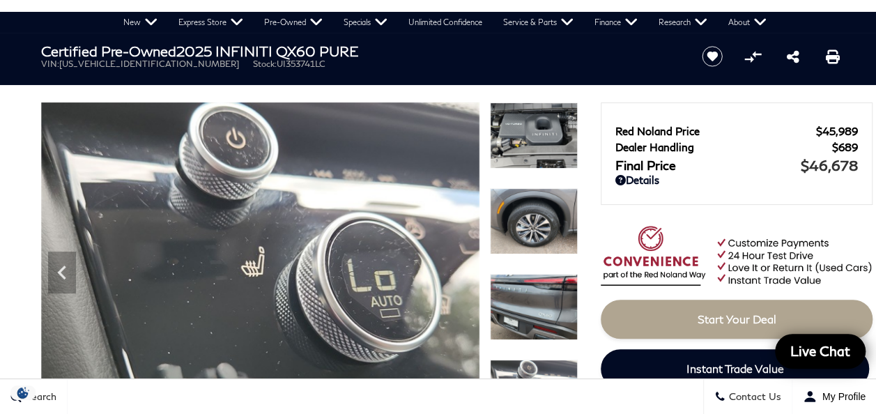
scroll to position [0, 0]
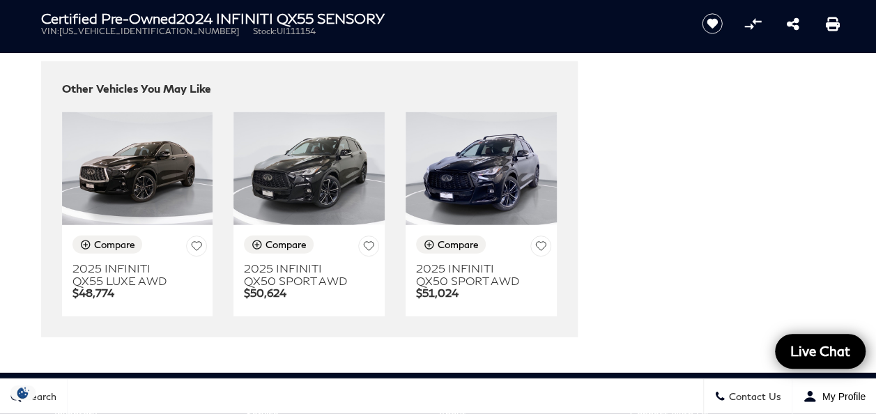
scroll to position [4391, 0]
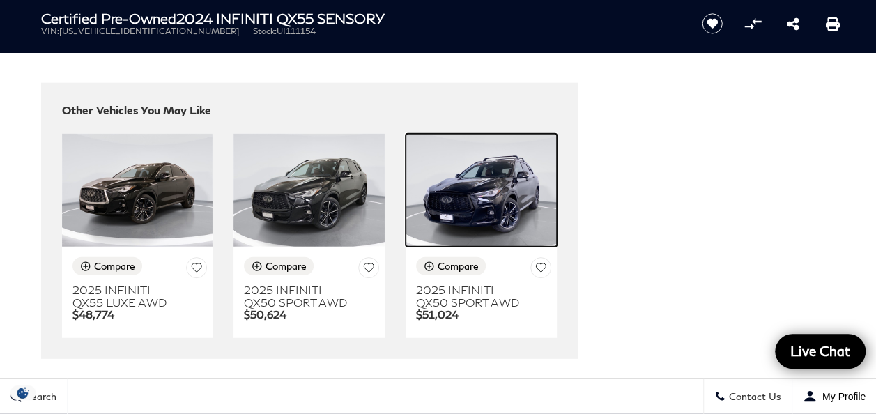
click at [492, 158] on img at bounding box center [481, 191] width 151 height 114
